Goal: Task Accomplishment & Management: Use online tool/utility

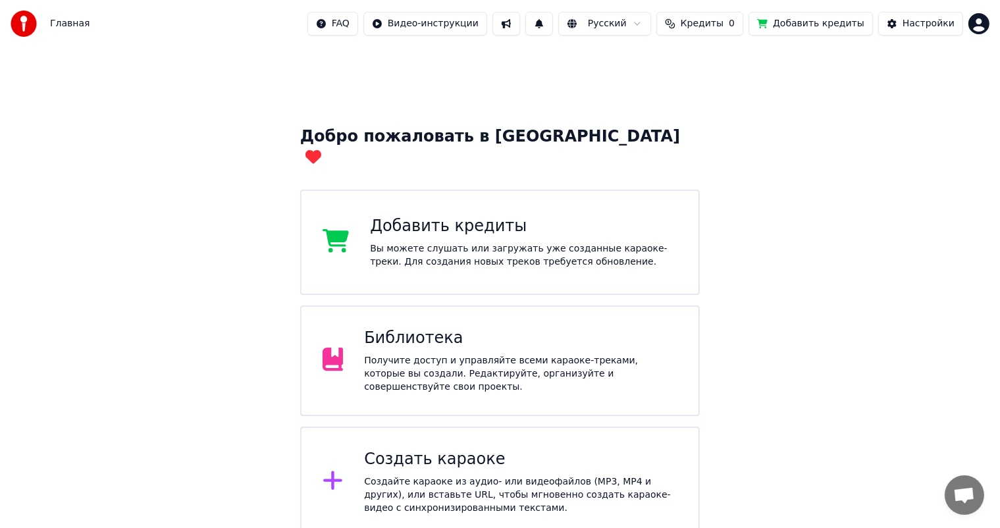
click at [379, 335] on div "Библиотека Получите доступ и управляйте всеми караоке-треками, которые вы созда…" at bounding box center [520, 361] width 313 height 66
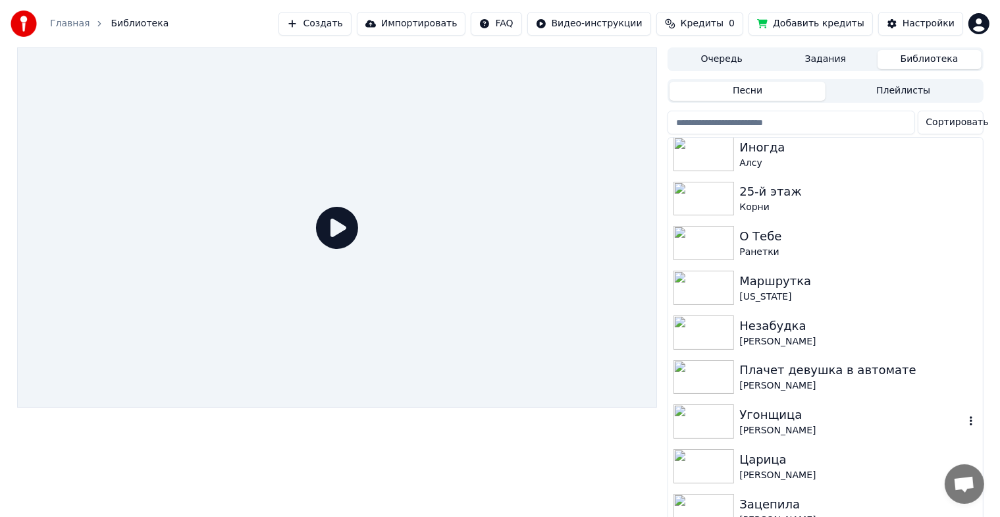
scroll to position [946, 0]
click at [779, 377] on div "Плачет девушка в автомате" at bounding box center [851, 369] width 224 height 18
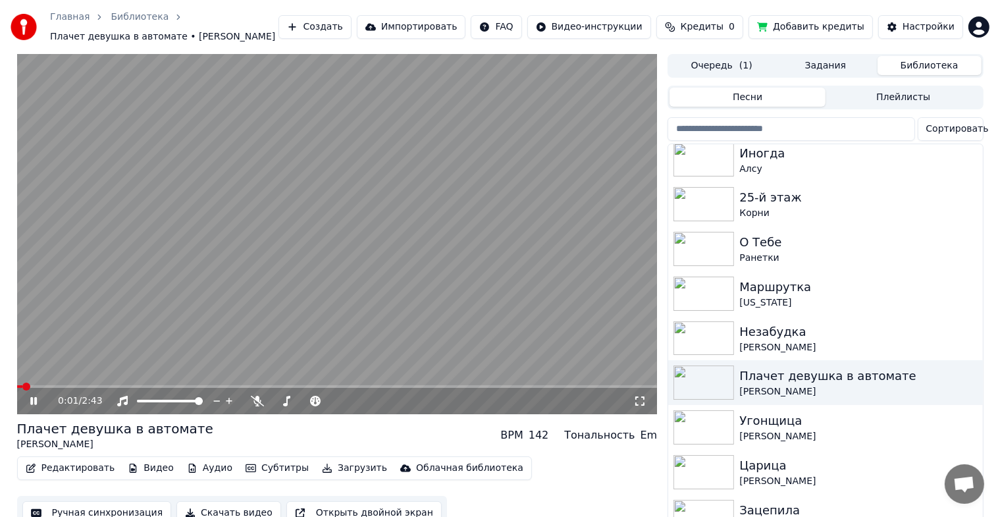
click at [345, 467] on button "Загрузить" at bounding box center [355, 468] width 76 height 18
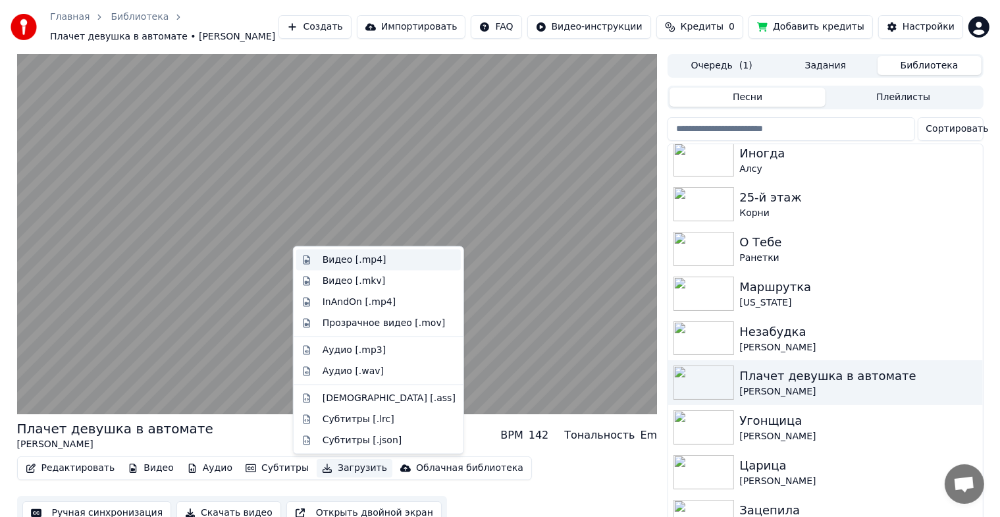
click at [379, 259] on div "Видео [.mp4]" at bounding box center [389, 259] width 133 height 13
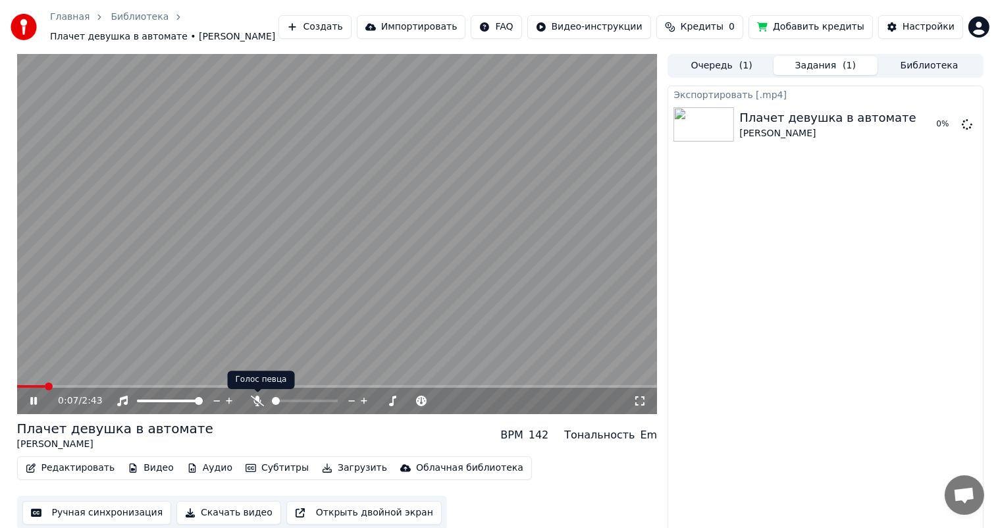
click at [258, 396] on span at bounding box center [258, 392] width 7 height 7
click at [258, 403] on icon at bounding box center [257, 401] width 13 height 11
click at [334, 475] on button "Загрузить" at bounding box center [355, 468] width 76 height 18
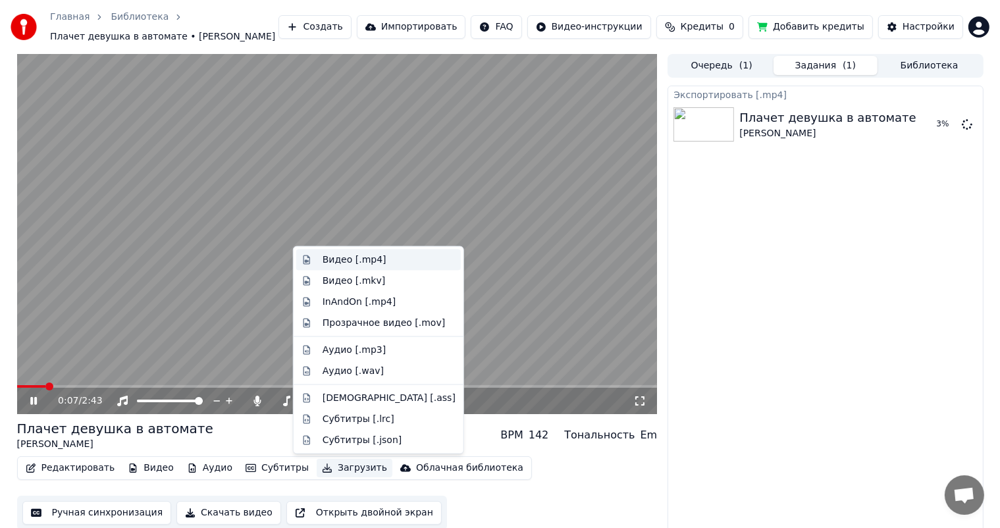
click at [374, 263] on div "Видео [.mp4]" at bounding box center [355, 259] width 64 height 13
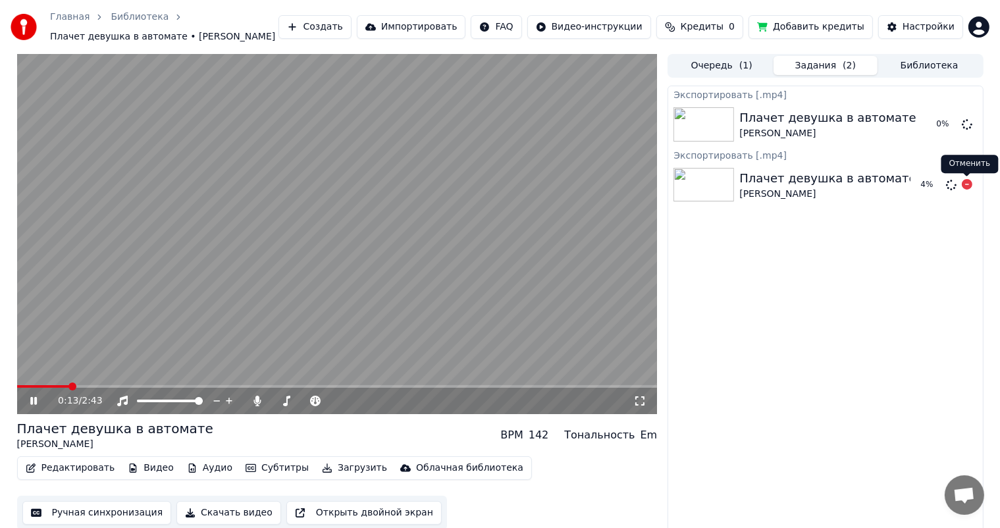
click at [968, 180] on span at bounding box center [967, 176] width 7 height 7
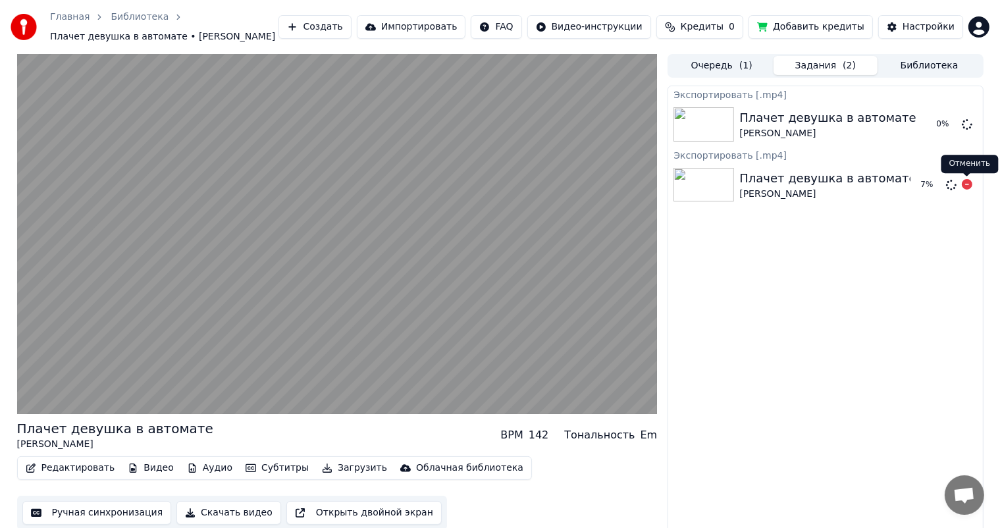
click at [966, 187] on icon at bounding box center [967, 184] width 11 height 11
click at [968, 184] on icon at bounding box center [967, 184] width 11 height 11
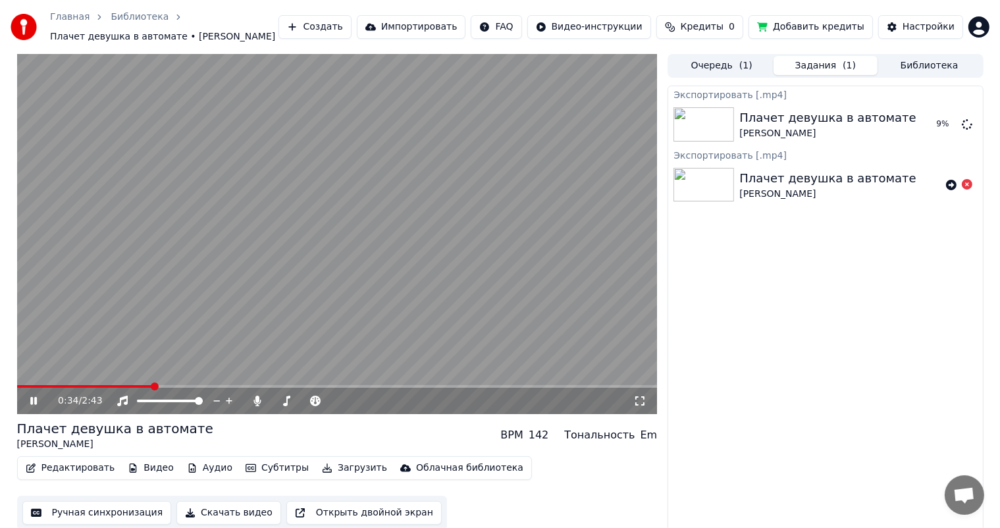
click at [36, 400] on icon at bounding box center [33, 401] width 7 height 8
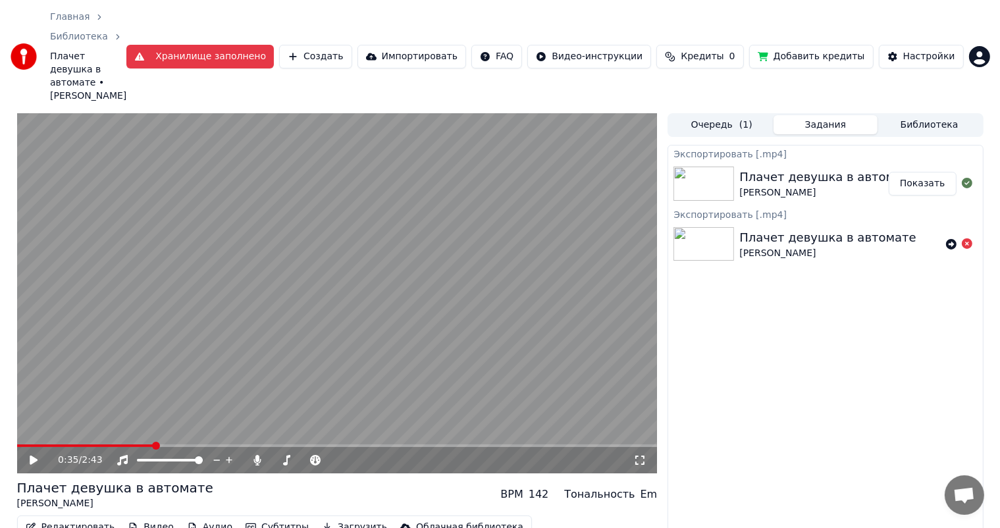
click at [913, 115] on button "Библиотека" at bounding box center [929, 124] width 104 height 19
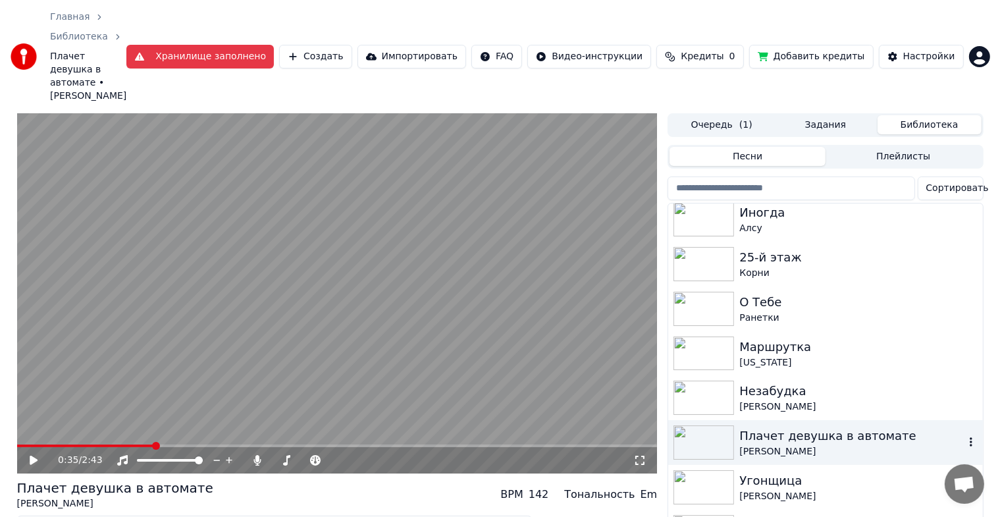
scroll to position [946, 0]
click at [775, 340] on div "Маршрутка" at bounding box center [851, 346] width 224 height 18
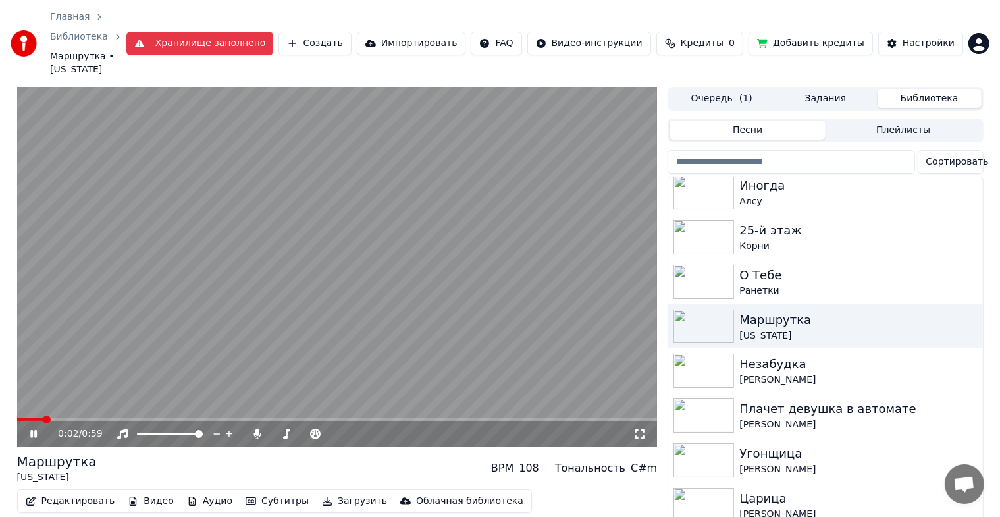
click at [32, 430] on icon at bounding box center [33, 434] width 7 height 8
click at [153, 492] on button "Видео" at bounding box center [150, 501] width 57 height 18
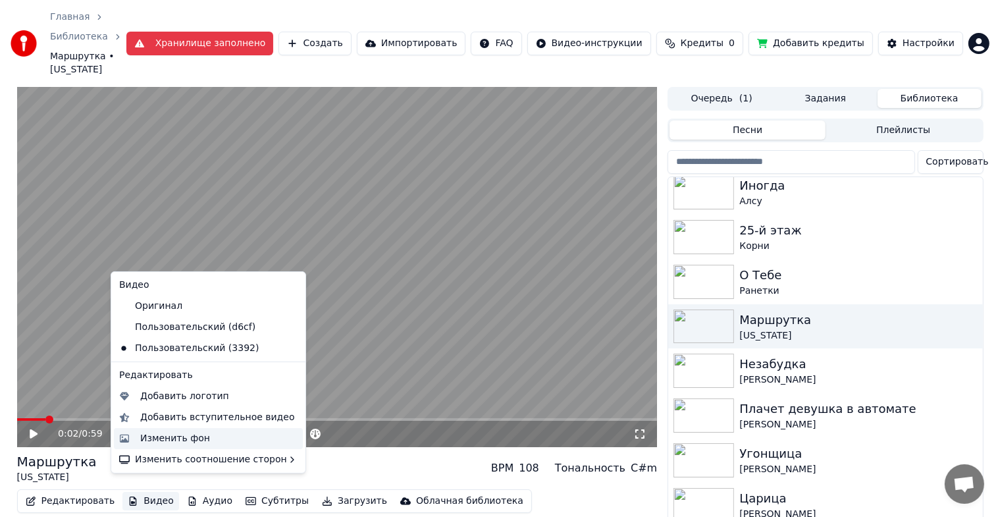
click at [170, 441] on div "Изменить фон" at bounding box center [175, 438] width 70 height 13
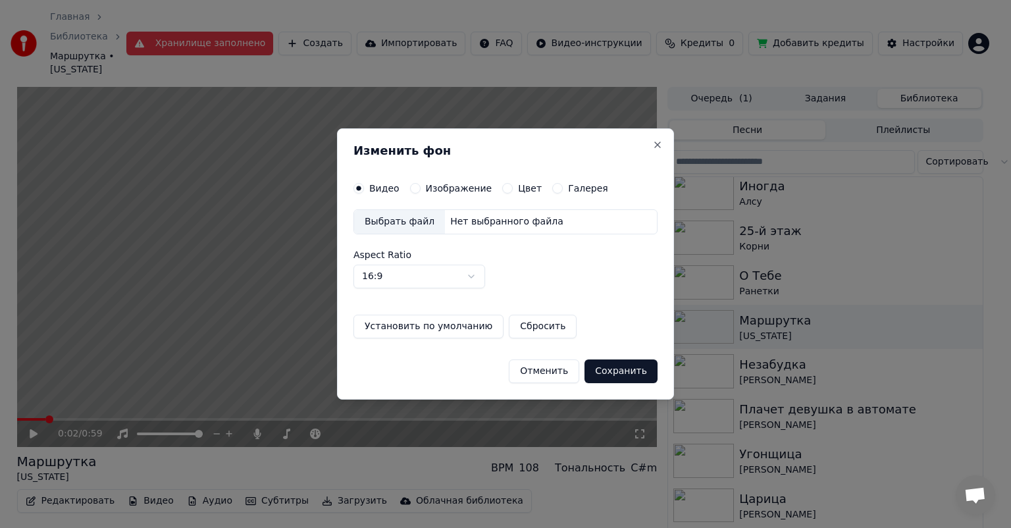
click at [455, 192] on label "Изображение" at bounding box center [459, 188] width 66 height 9
click at [421, 192] on button "Изображение" at bounding box center [415, 188] width 11 height 11
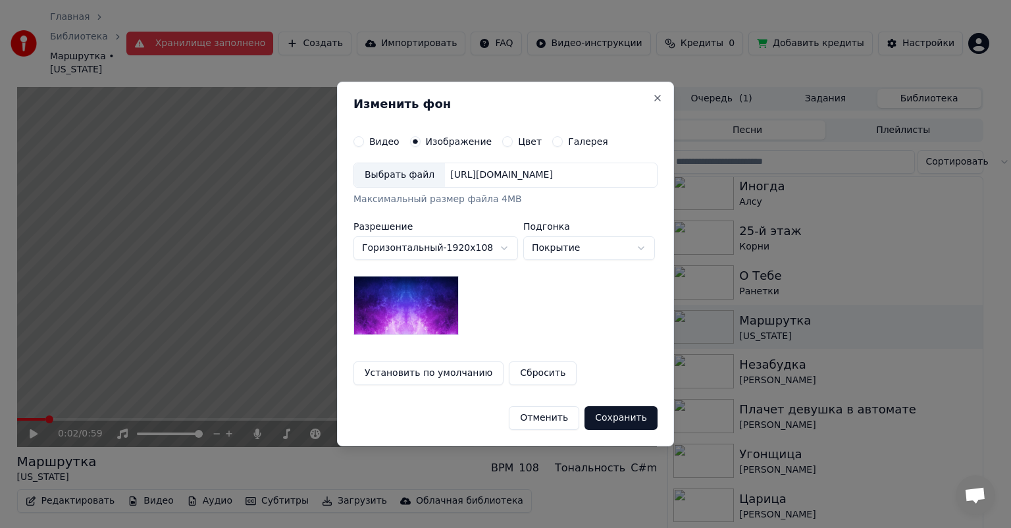
click at [390, 179] on div "Выбрать файл" at bounding box center [399, 175] width 91 height 24
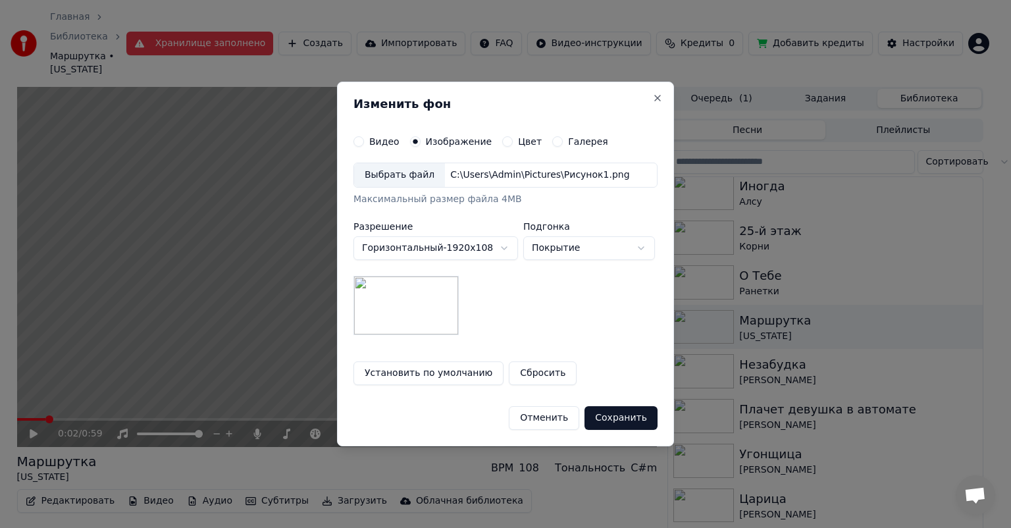
click at [640, 425] on button "Сохранить" at bounding box center [620, 418] width 73 height 24
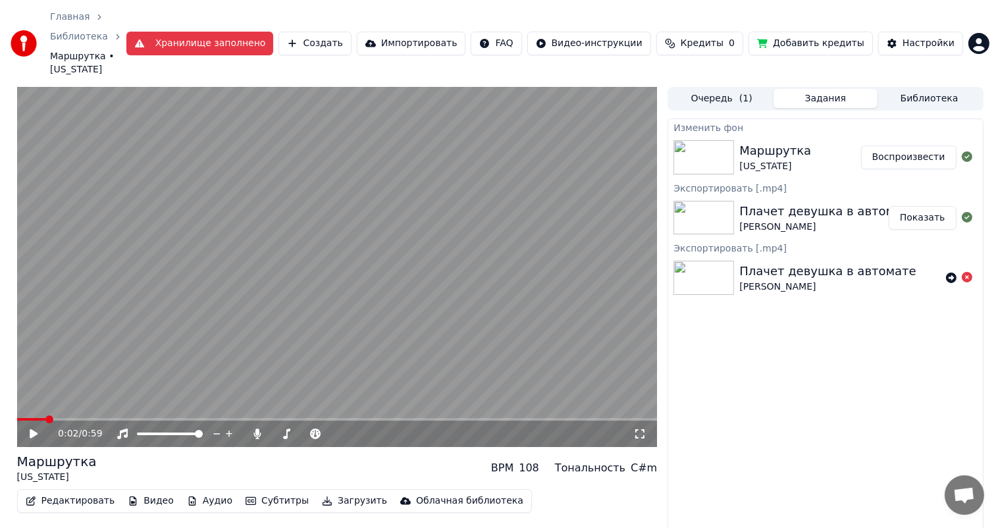
click at [931, 89] on button "Библиотека" at bounding box center [929, 98] width 104 height 19
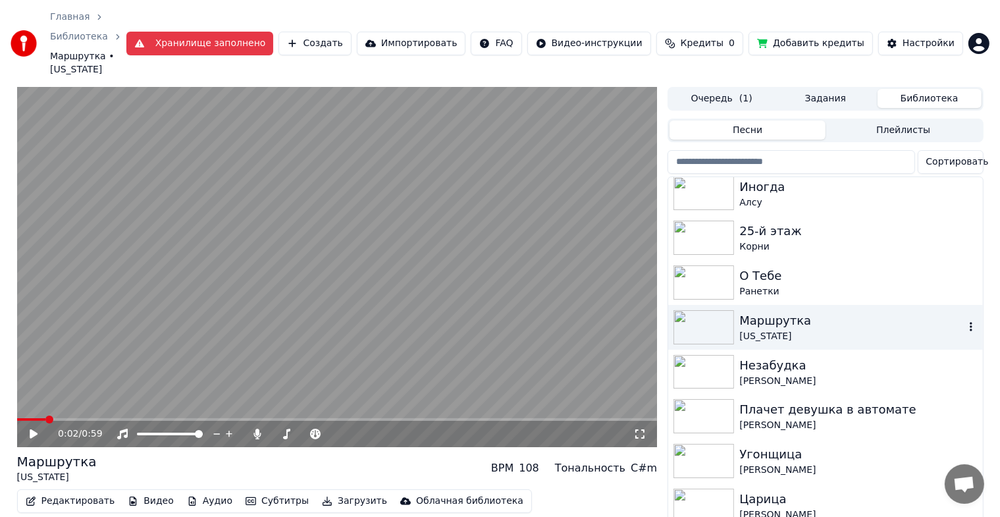
scroll to position [946, 0]
click at [763, 284] on div "Ранетки" at bounding box center [851, 290] width 224 height 13
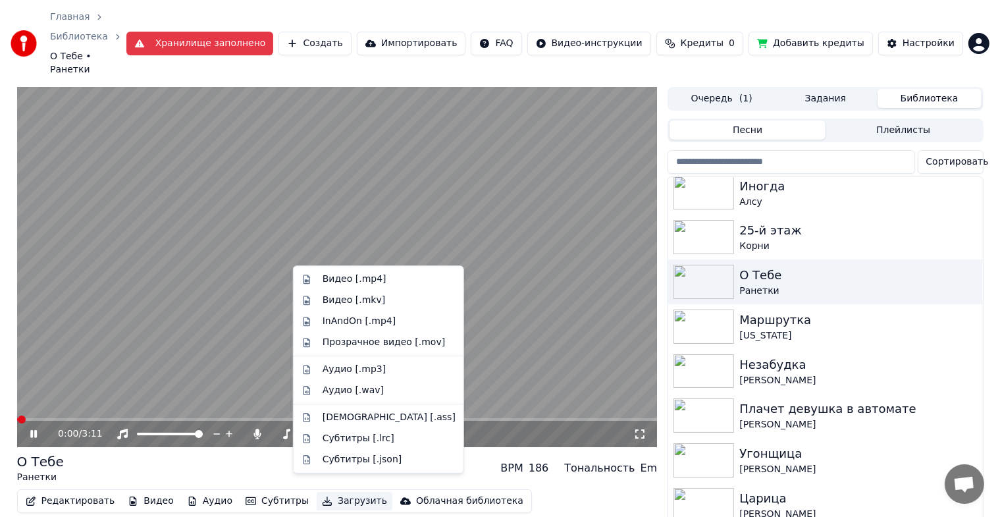
click at [317, 492] on button "Загрузить" at bounding box center [355, 501] width 76 height 18
click at [368, 281] on div "Видео [.mp4]" at bounding box center [355, 278] width 64 height 13
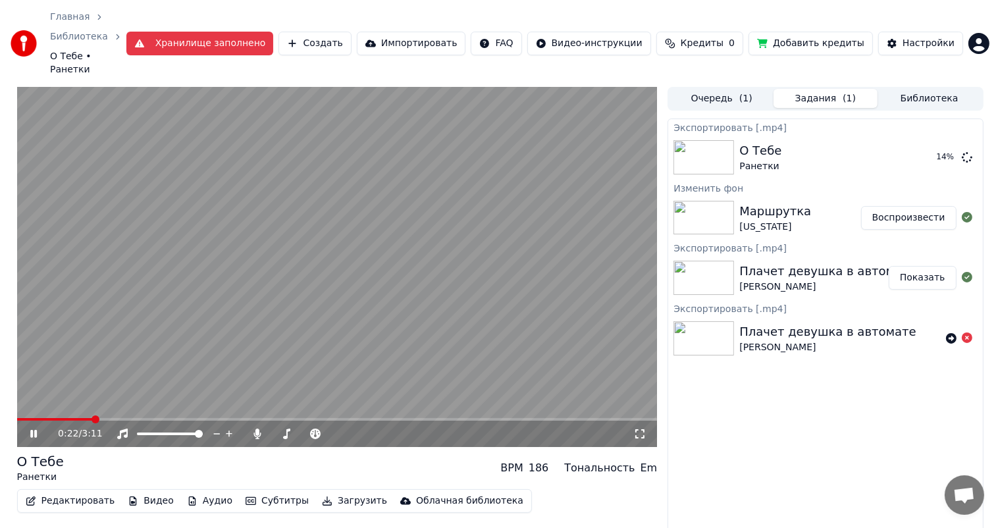
click at [39, 428] on icon at bounding box center [43, 433] width 31 height 11
click at [747, 202] on div "Маршрутка" at bounding box center [775, 211] width 72 height 18
click at [916, 89] on button "Библиотека" at bounding box center [929, 98] width 104 height 19
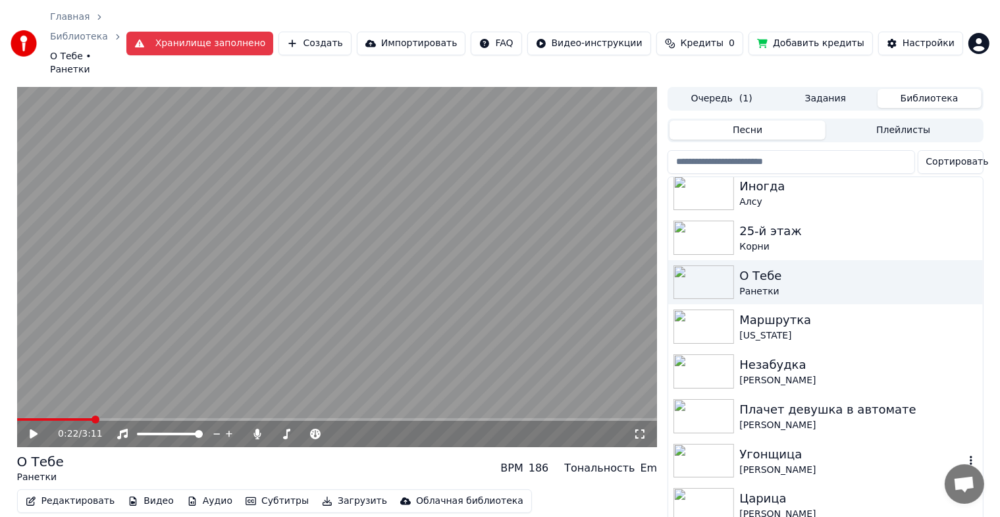
scroll to position [42, 0]
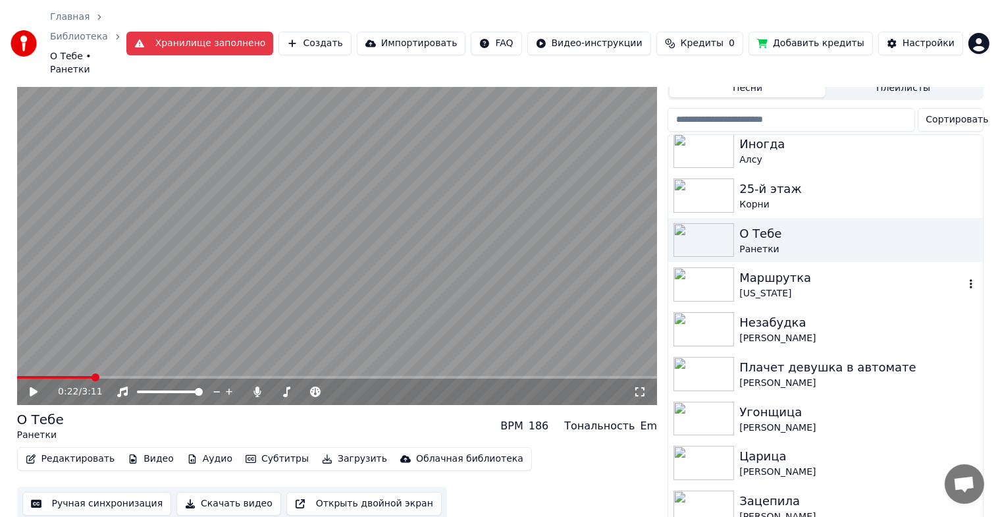
click at [780, 269] on div "Маршрутка" at bounding box center [851, 278] width 224 height 18
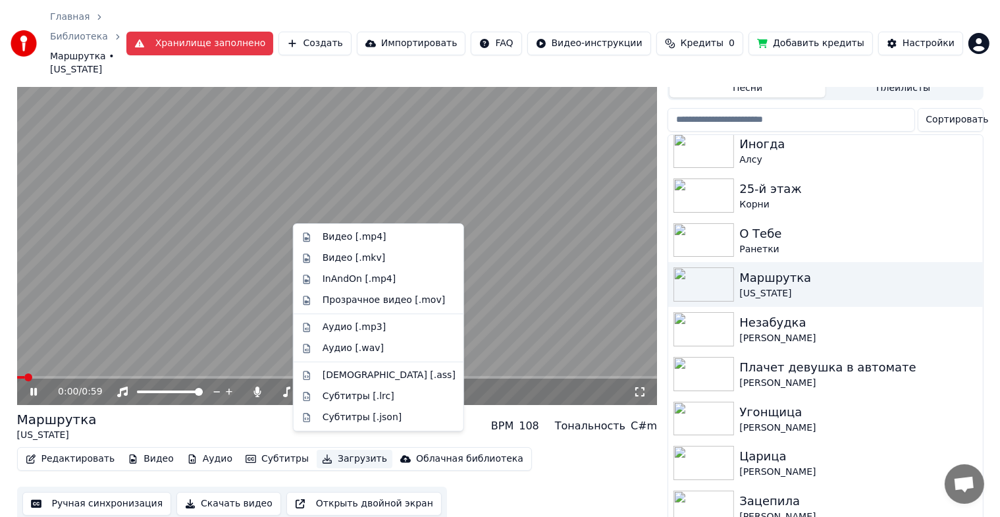
click at [317, 450] on button "Загрузить" at bounding box center [355, 459] width 76 height 18
click at [369, 232] on div "Видео [.mp4]" at bounding box center [355, 236] width 64 height 13
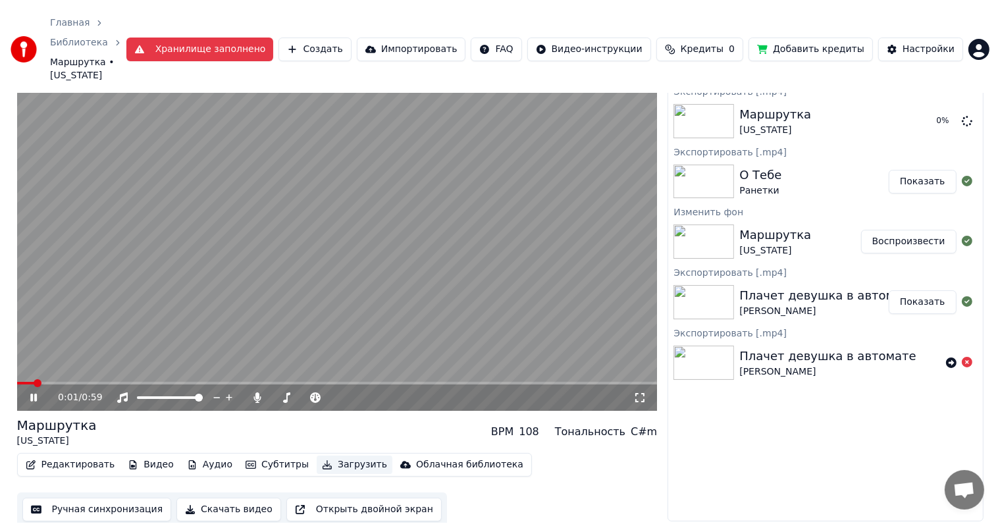
scroll to position [26, 0]
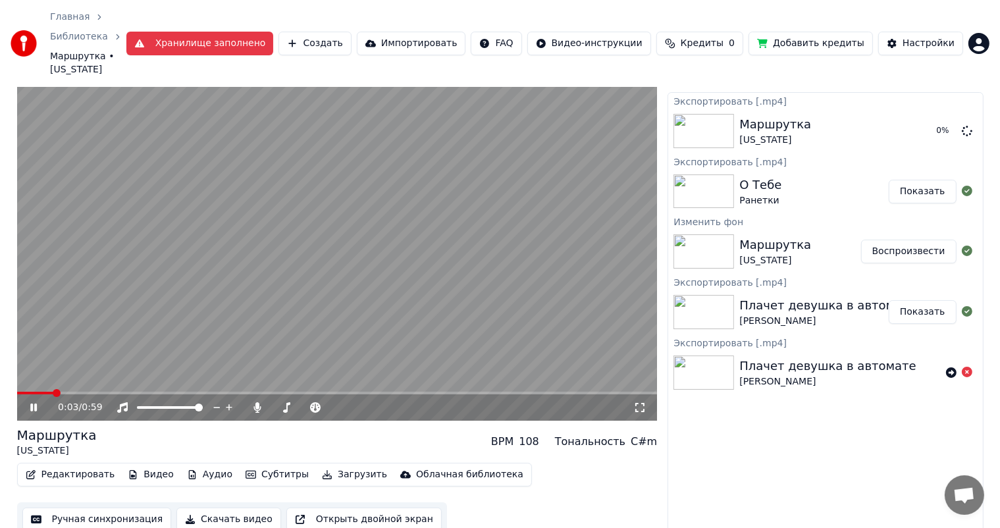
click at [28, 402] on icon at bounding box center [43, 407] width 31 height 11
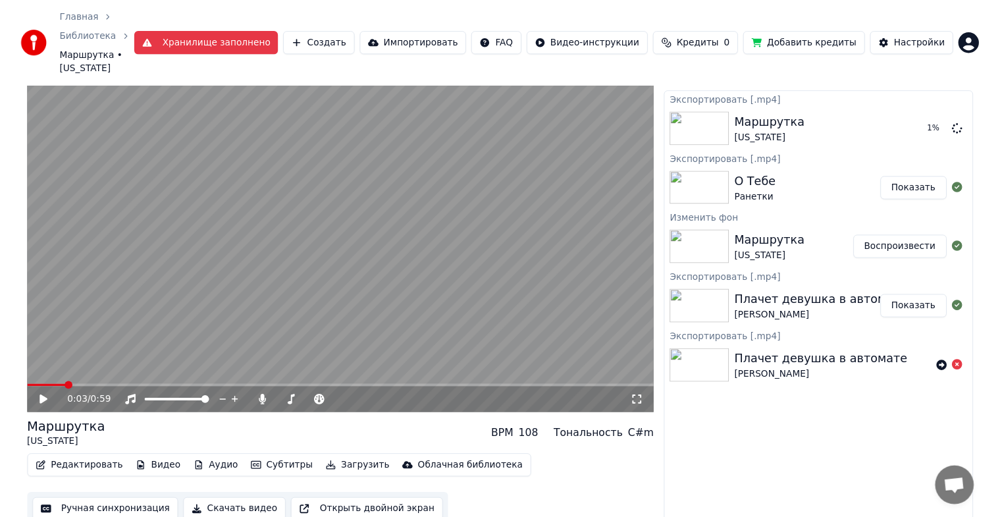
scroll to position [0, 0]
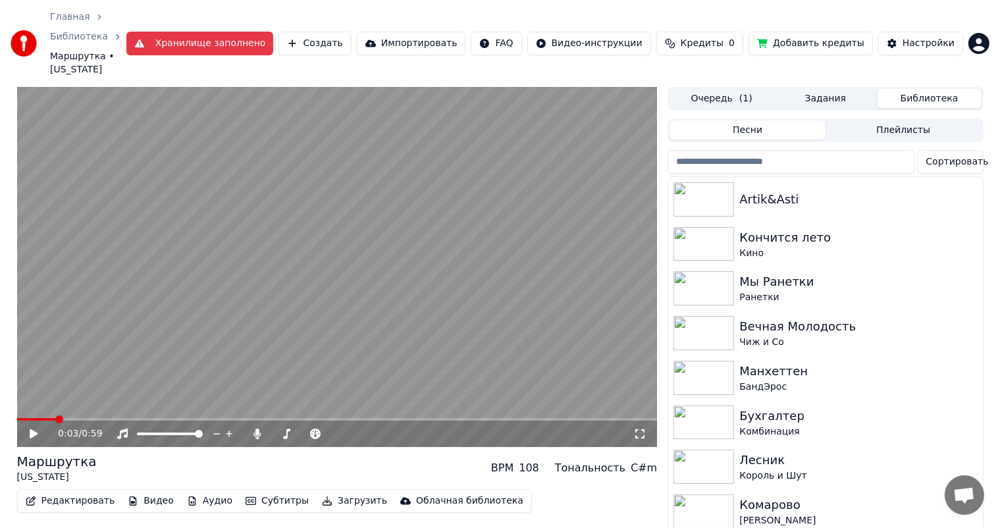
click at [942, 89] on button "Библиотека" at bounding box center [929, 98] width 104 height 19
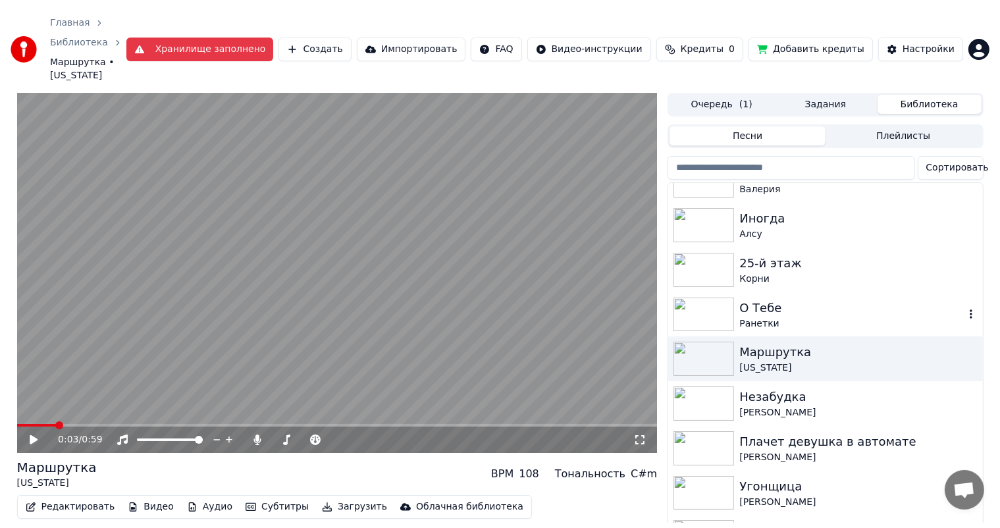
scroll to position [946, 0]
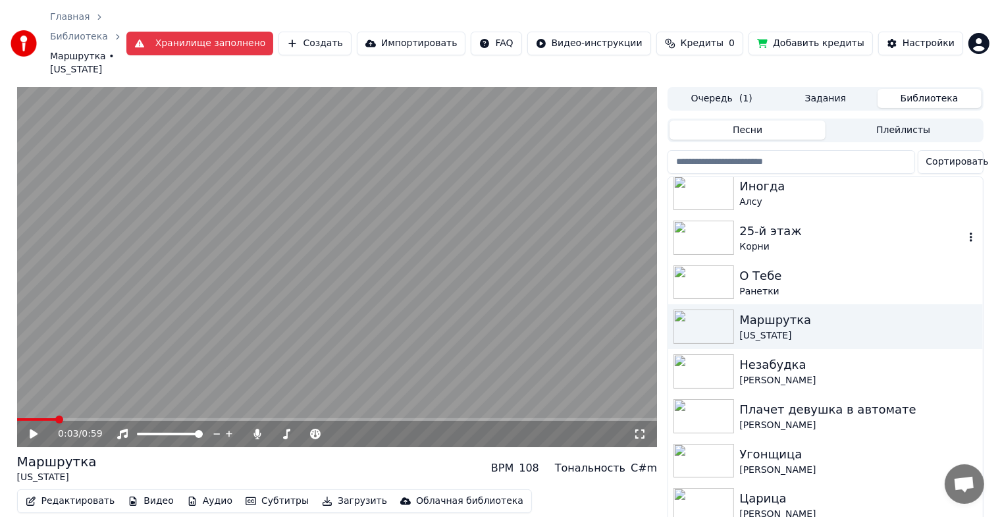
click at [767, 215] on div "25-й этаж Корни" at bounding box center [825, 237] width 314 height 45
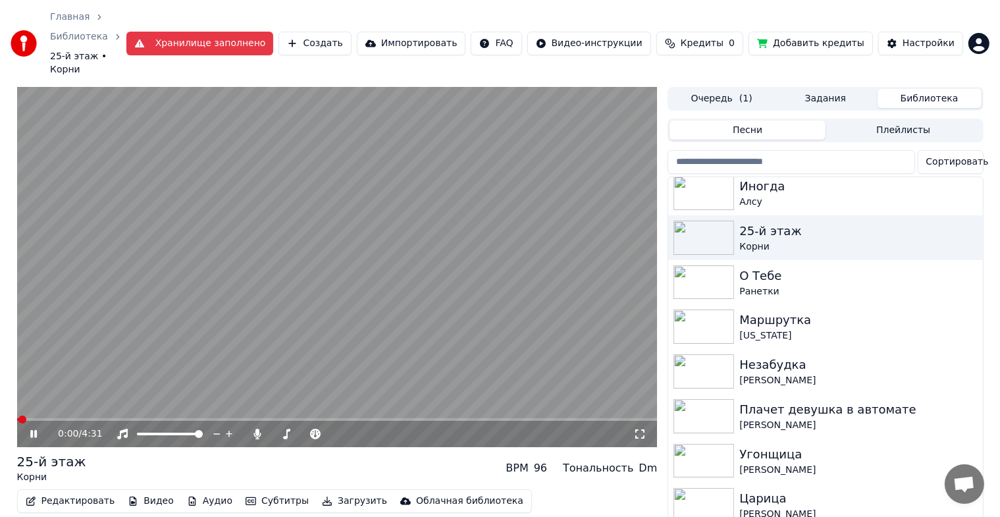
click at [84, 492] on button "Редактировать" at bounding box center [70, 501] width 100 height 18
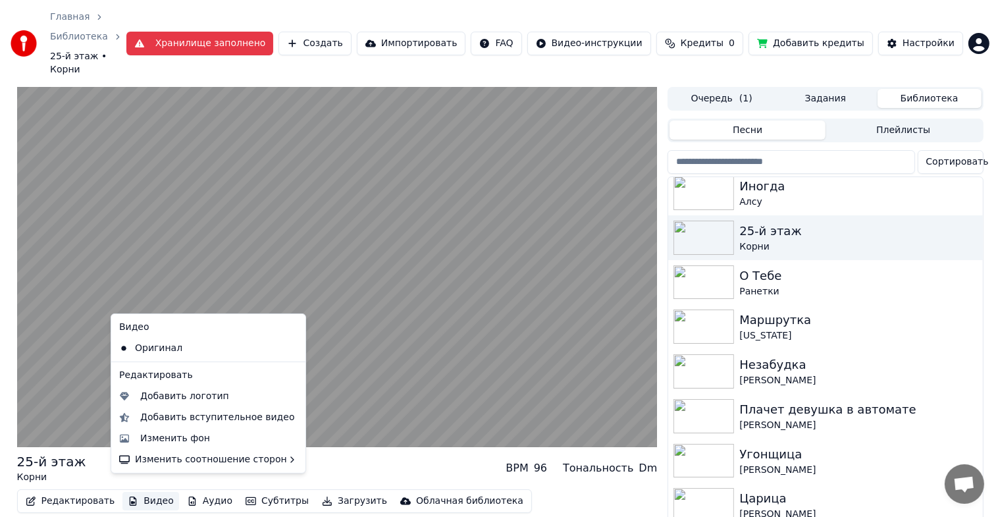
click at [129, 492] on button "Видео" at bounding box center [150, 501] width 57 height 18
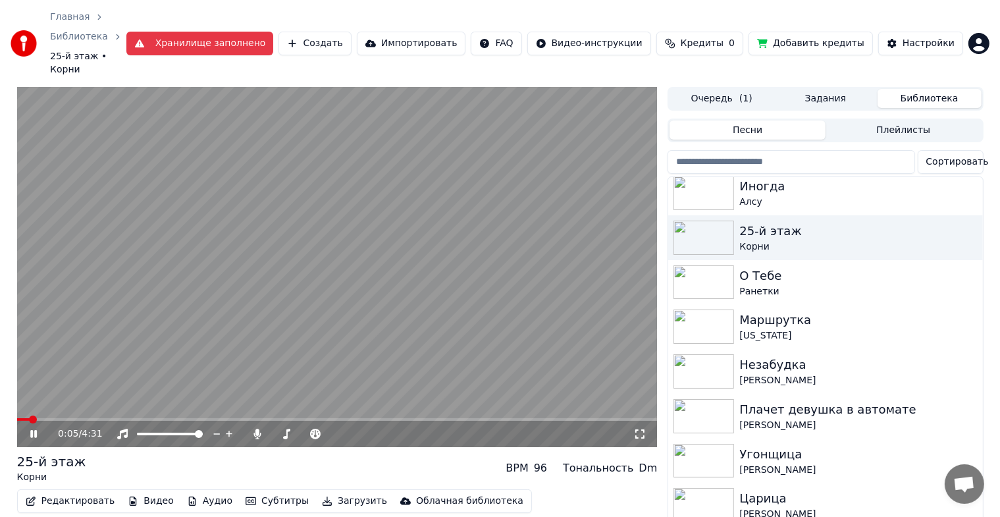
click at [137, 494] on button "Видео" at bounding box center [150, 501] width 57 height 18
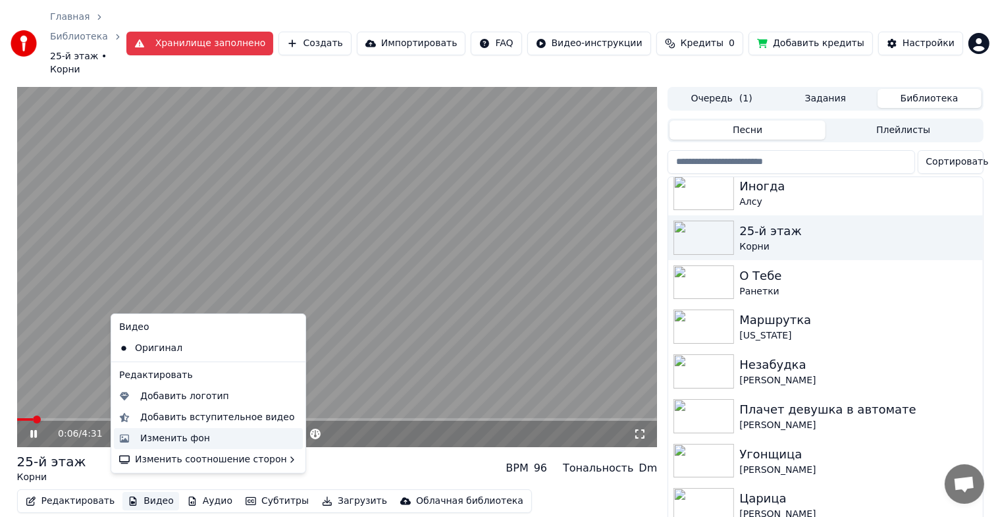
click at [179, 432] on div "Изменить фон" at bounding box center [175, 438] width 70 height 13
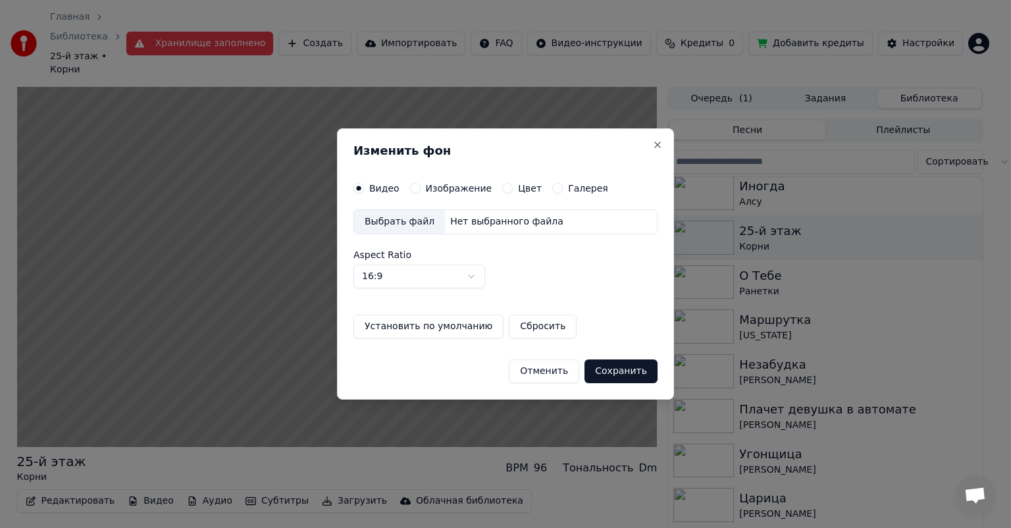
click at [464, 184] on label "Изображение" at bounding box center [459, 188] width 66 height 9
click at [421, 184] on button "Изображение" at bounding box center [415, 188] width 11 height 11
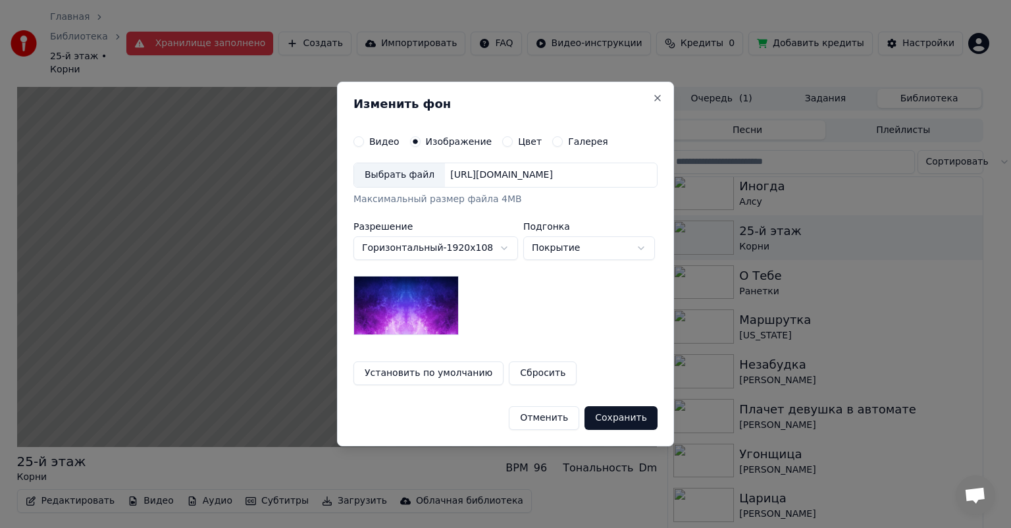
click at [396, 176] on div "Выбрать файл" at bounding box center [399, 175] width 91 height 24
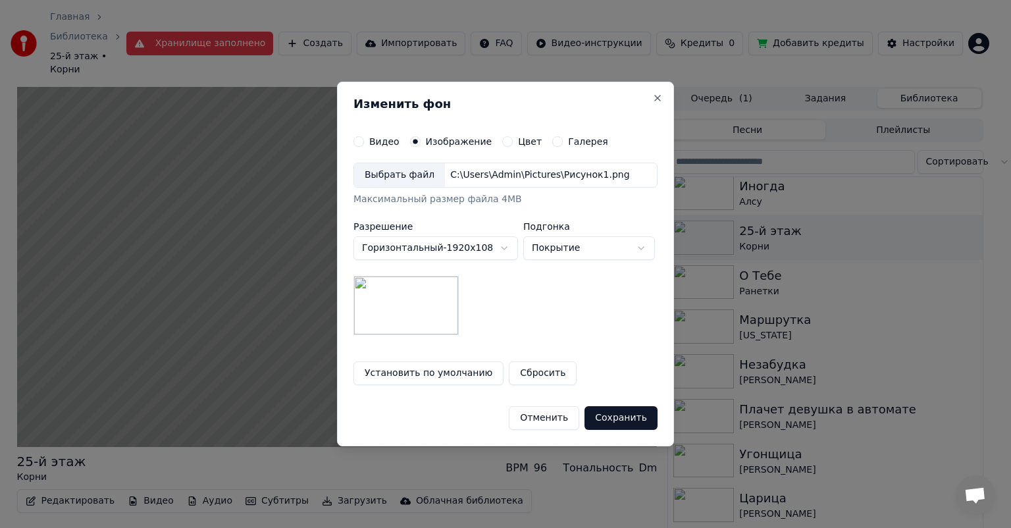
click at [649, 423] on button "Сохранить" at bounding box center [620, 418] width 73 height 24
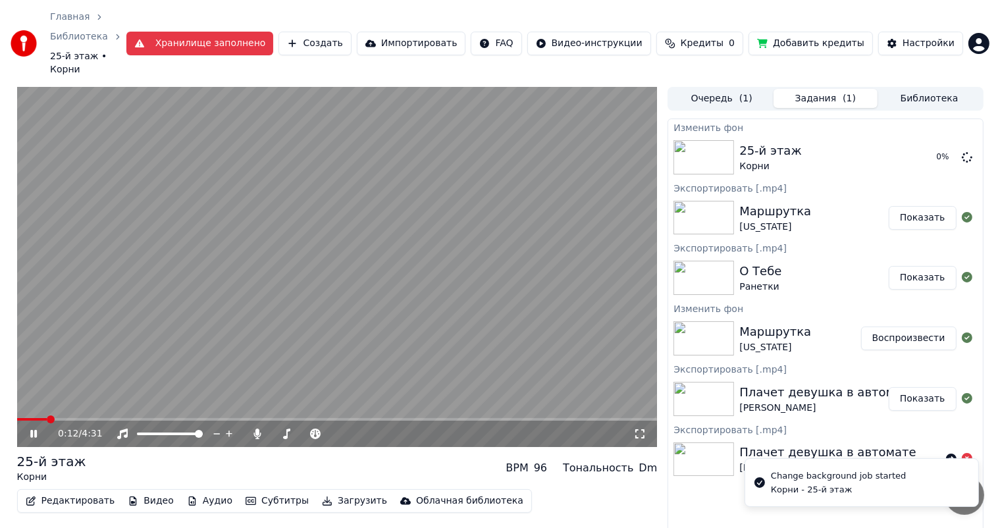
click at [29, 428] on icon at bounding box center [43, 433] width 31 height 11
click at [726, 90] on button "Очередь ( 1 )" at bounding box center [721, 98] width 104 height 19
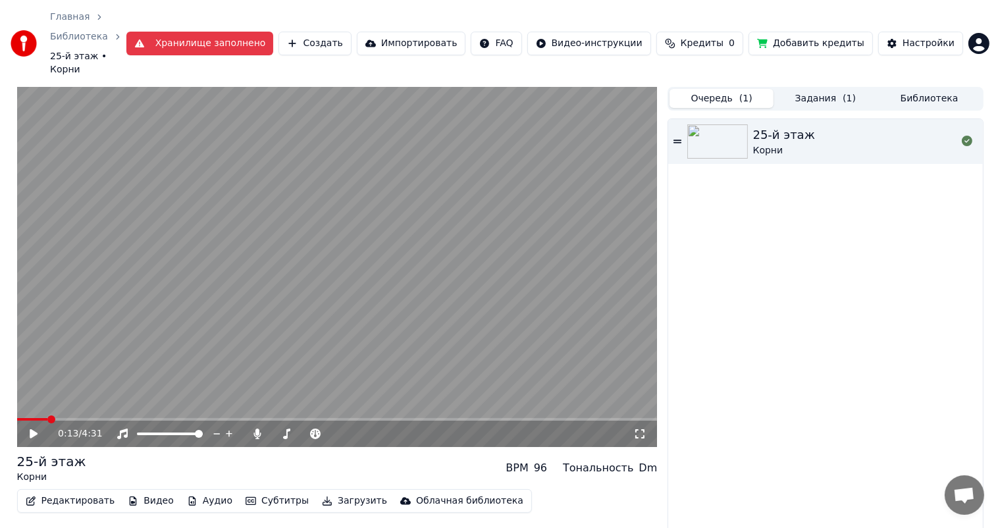
click at [837, 89] on button "Задания ( 1 )" at bounding box center [825, 98] width 104 height 19
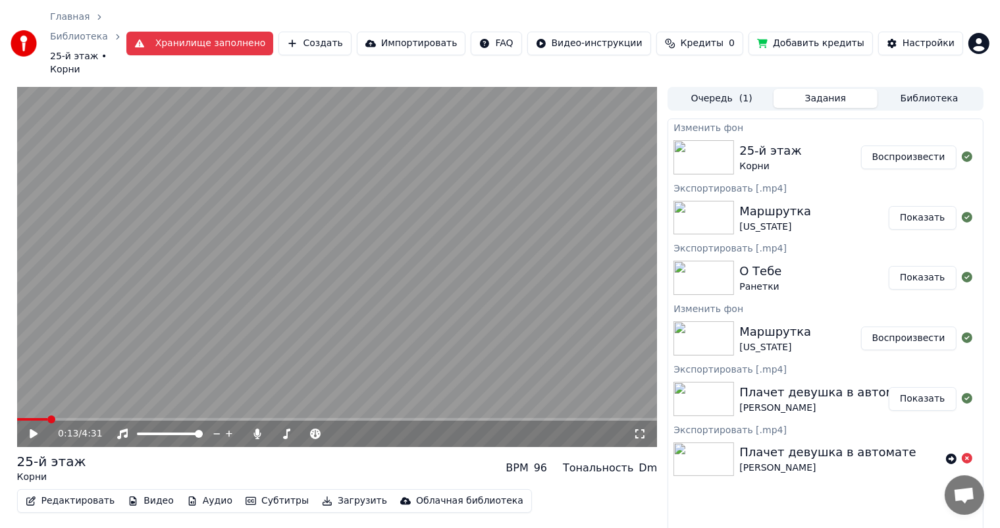
click at [800, 142] on div "25-й этаж Корни" at bounding box center [799, 158] width 121 height 32
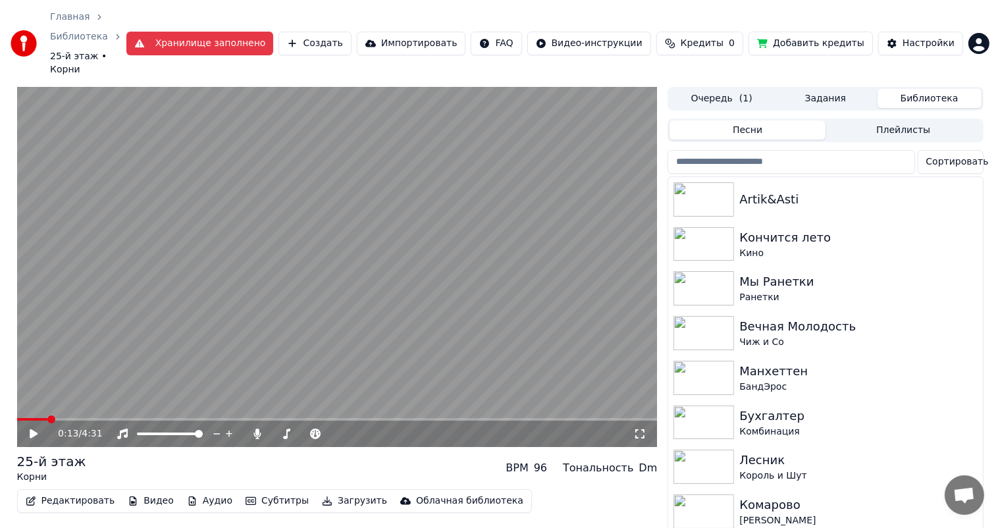
click at [907, 90] on button "Библиотека" at bounding box center [929, 98] width 104 height 19
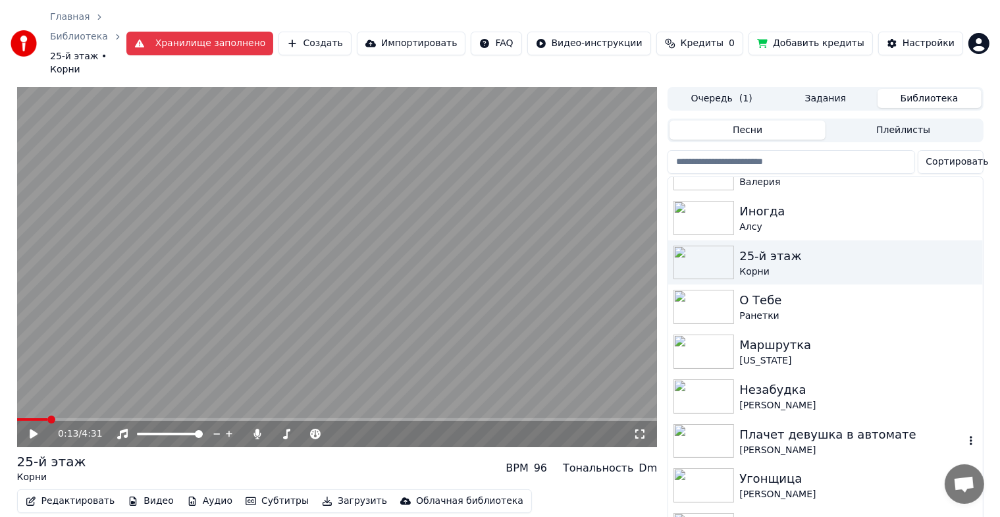
scroll to position [946, 0]
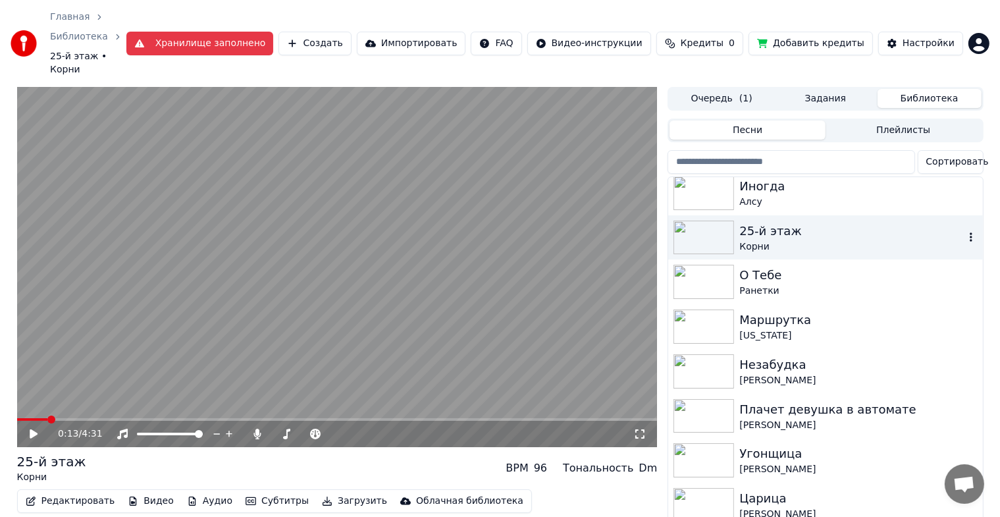
click at [787, 240] on div "Корни" at bounding box center [851, 246] width 224 height 13
click at [752, 224] on div "25-й этаж" at bounding box center [851, 231] width 224 height 18
click at [701, 230] on img at bounding box center [703, 237] width 61 height 34
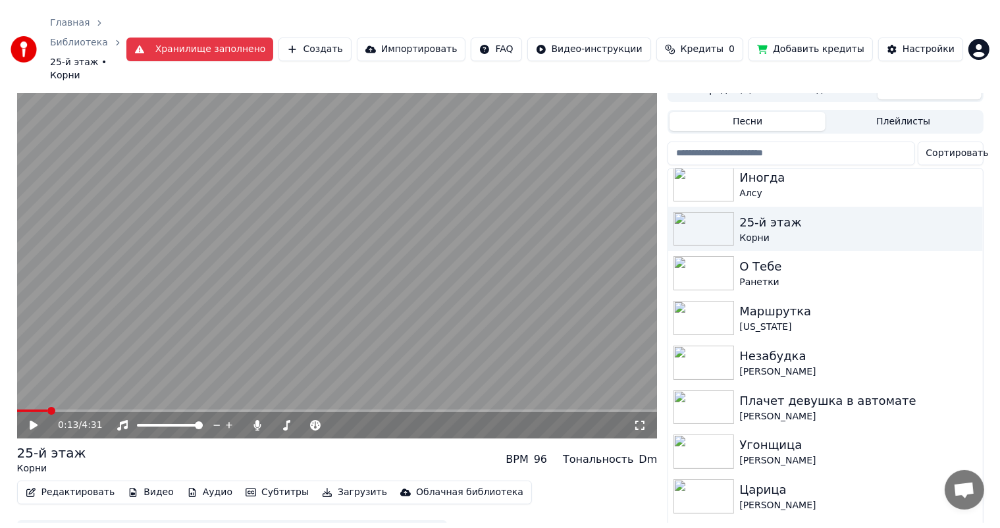
scroll to position [0, 0]
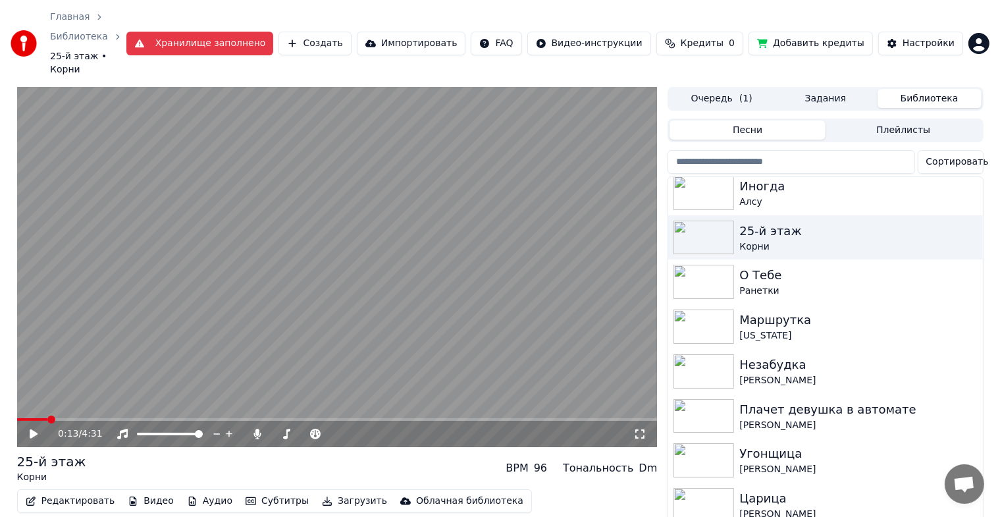
click at [829, 91] on button "Задания" at bounding box center [825, 98] width 104 height 19
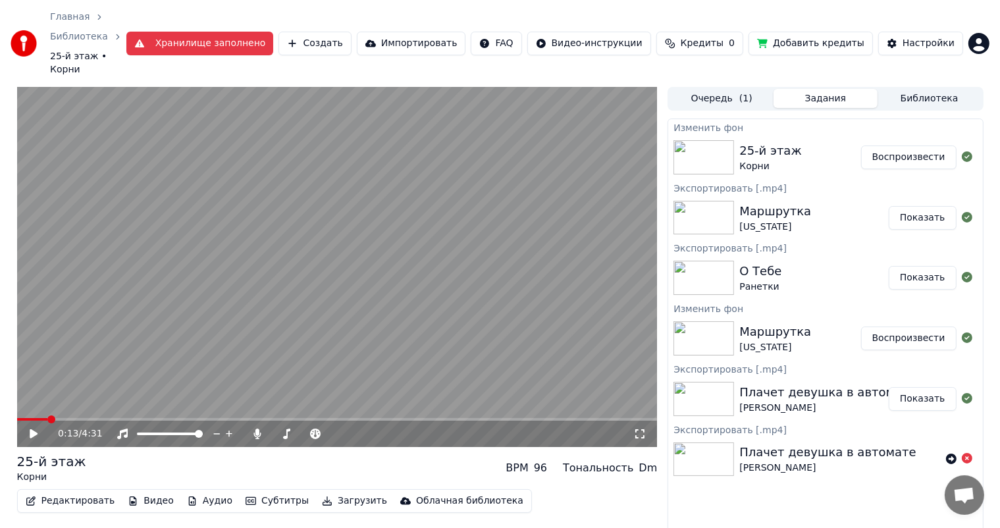
click at [940, 89] on button "Библиотека" at bounding box center [929, 98] width 104 height 19
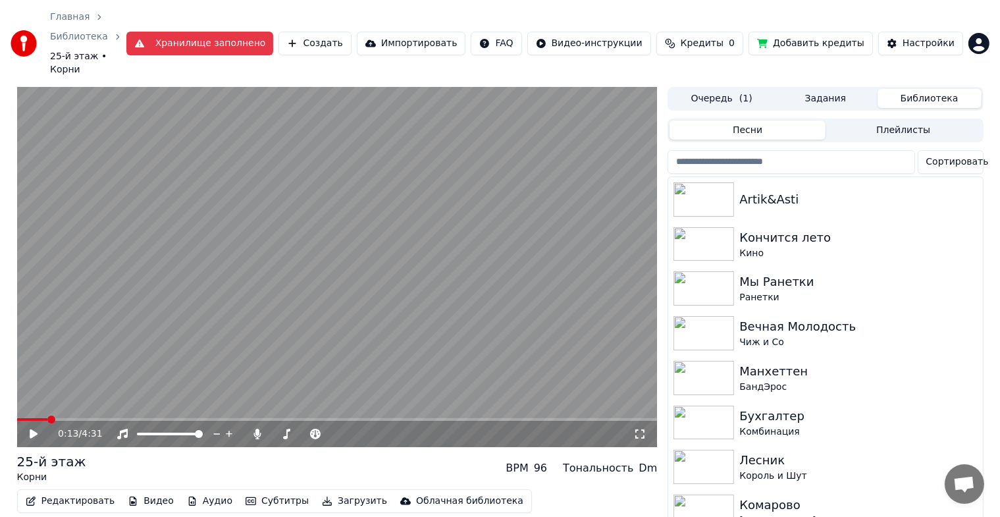
click at [695, 97] on div "Очередь ( 1 ) Задания Библиотека Песни Плейлисты Сортировать Artik&Asti Кончитс…" at bounding box center [824, 325] width 315 height 477
click at [695, 97] on div "Очередь ( 1 ) Задания Библиотека" at bounding box center [824, 99] width 315 height 24
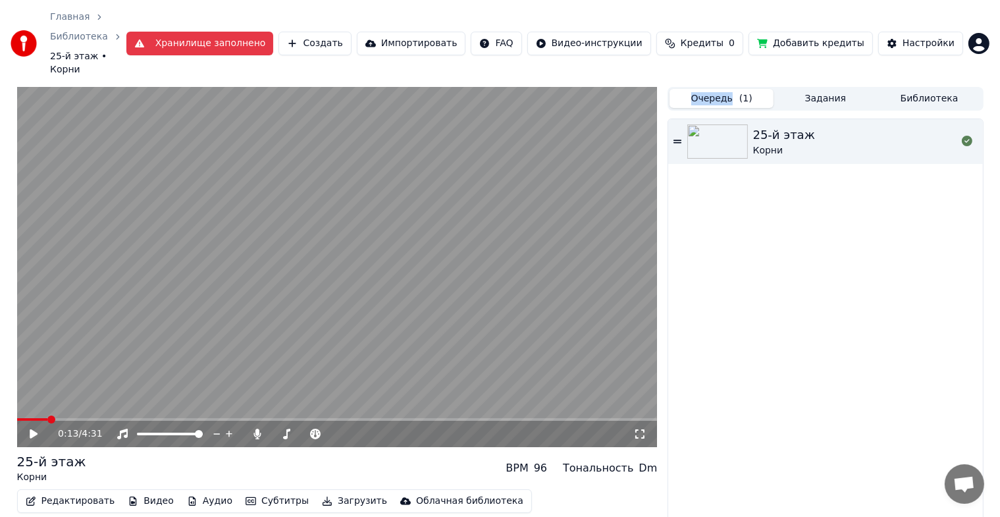
click at [708, 90] on button "Очередь ( 1 )" at bounding box center [721, 98] width 104 height 19
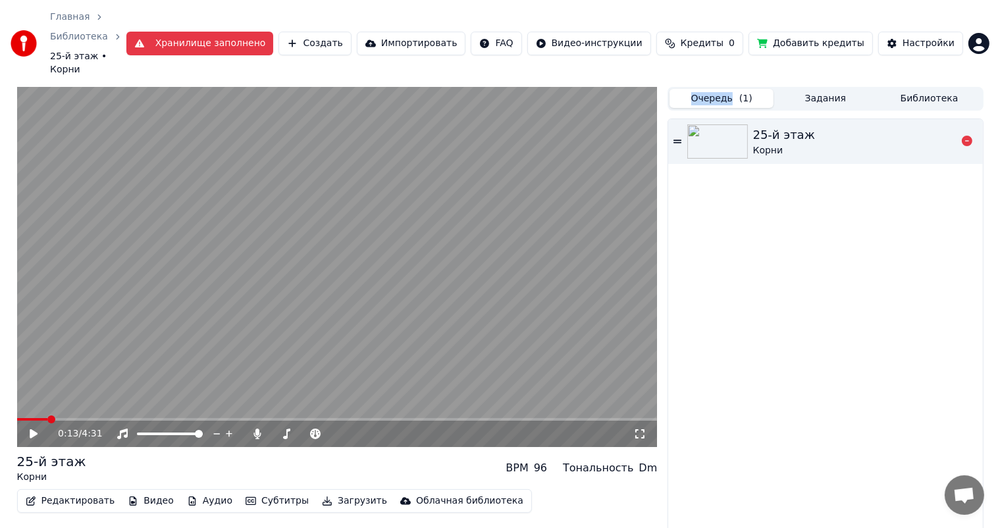
click at [781, 144] on div "Корни" at bounding box center [784, 150] width 62 height 13
click at [319, 492] on button "Загрузить" at bounding box center [355, 501] width 76 height 18
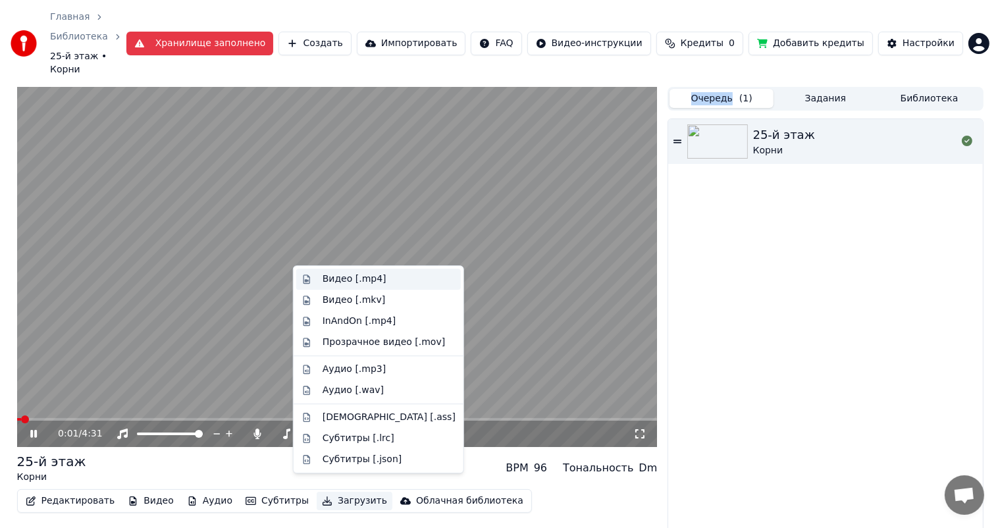
click at [376, 286] on div "Видео [.mp4]" at bounding box center [378, 279] width 165 height 21
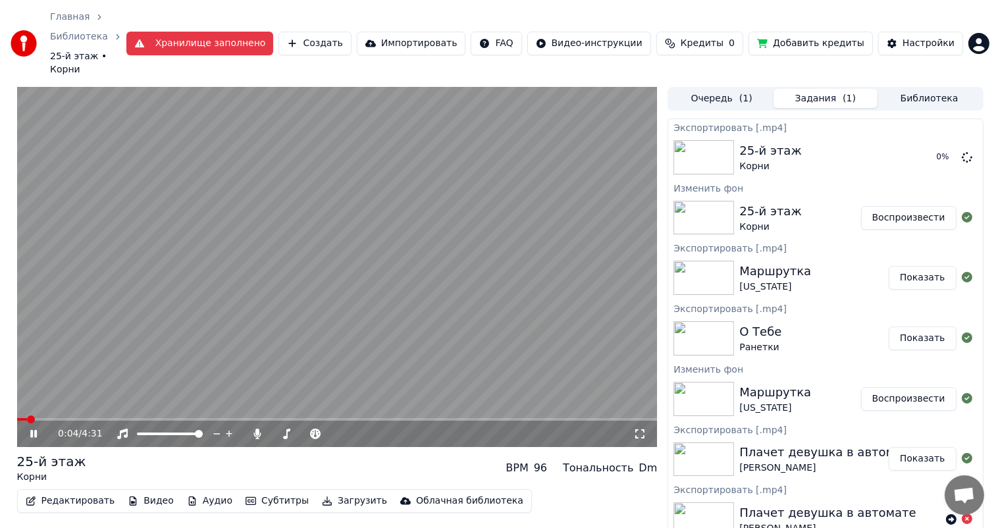
click at [28, 428] on icon at bounding box center [43, 433] width 31 height 11
